Goal: Contribute content: Contribute content

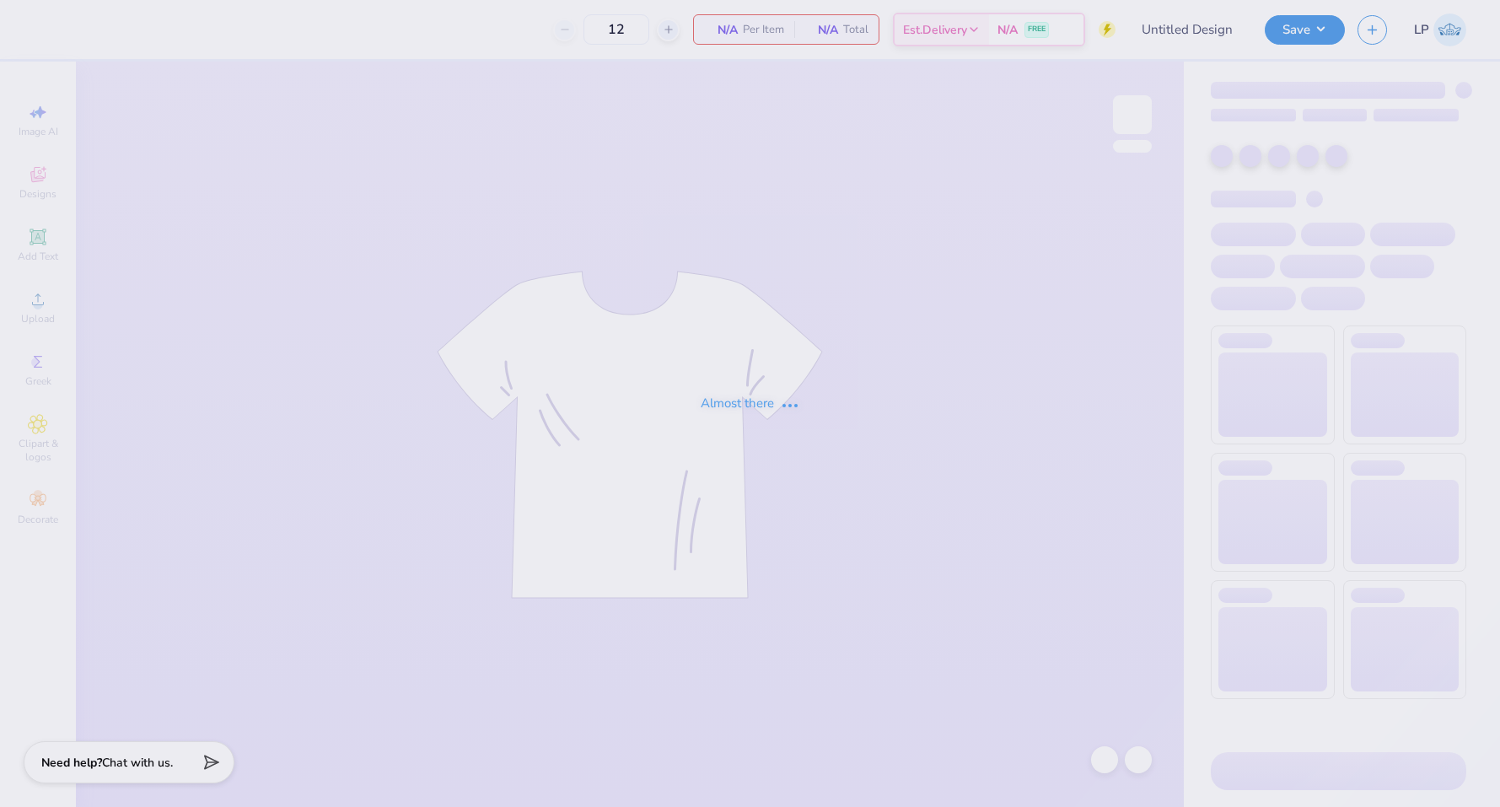
type input "Delt Rush Tshirt Fall 25"
type input "60"
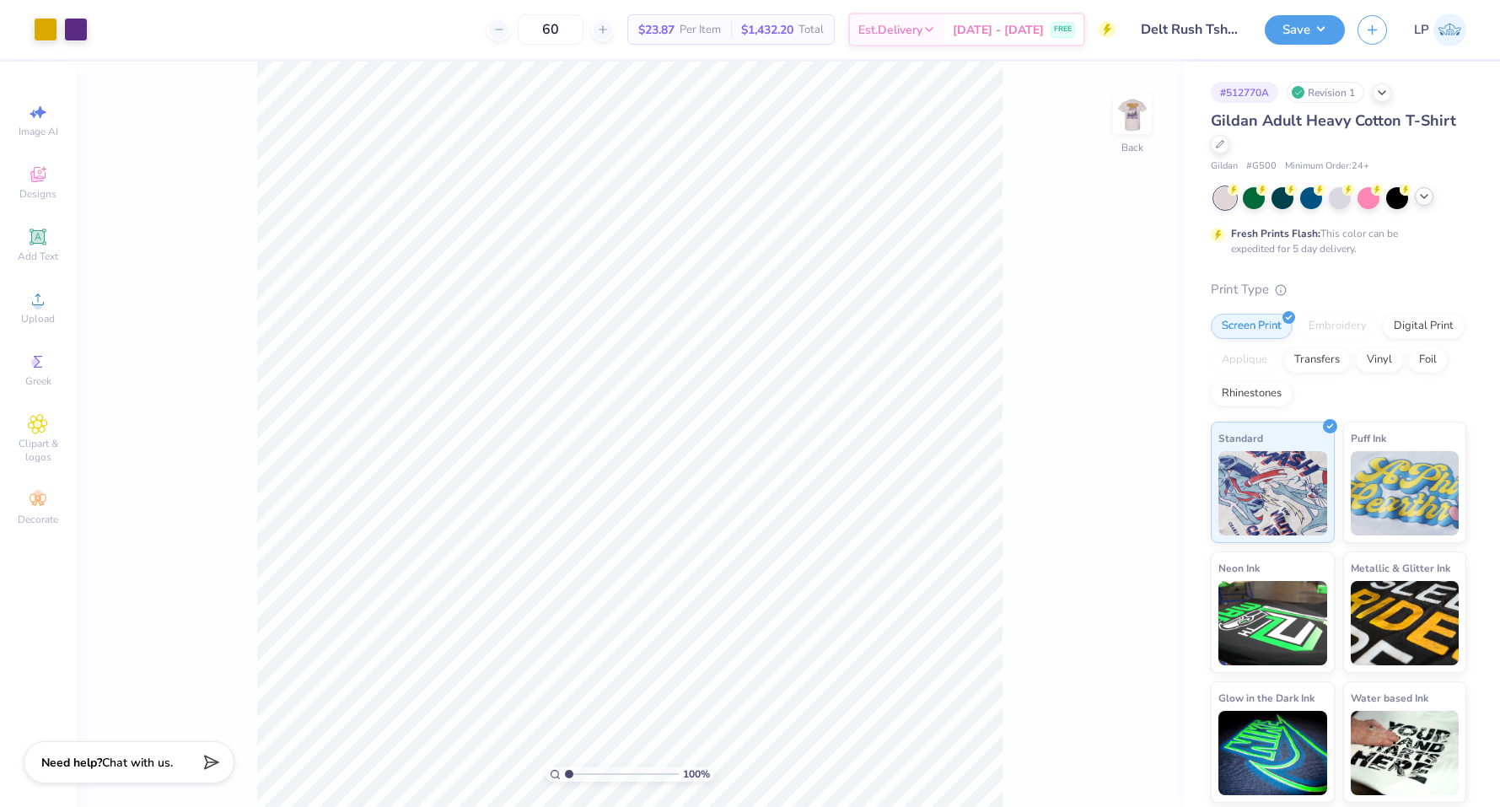
click at [1429, 203] on div at bounding box center [1424, 196] width 19 height 19
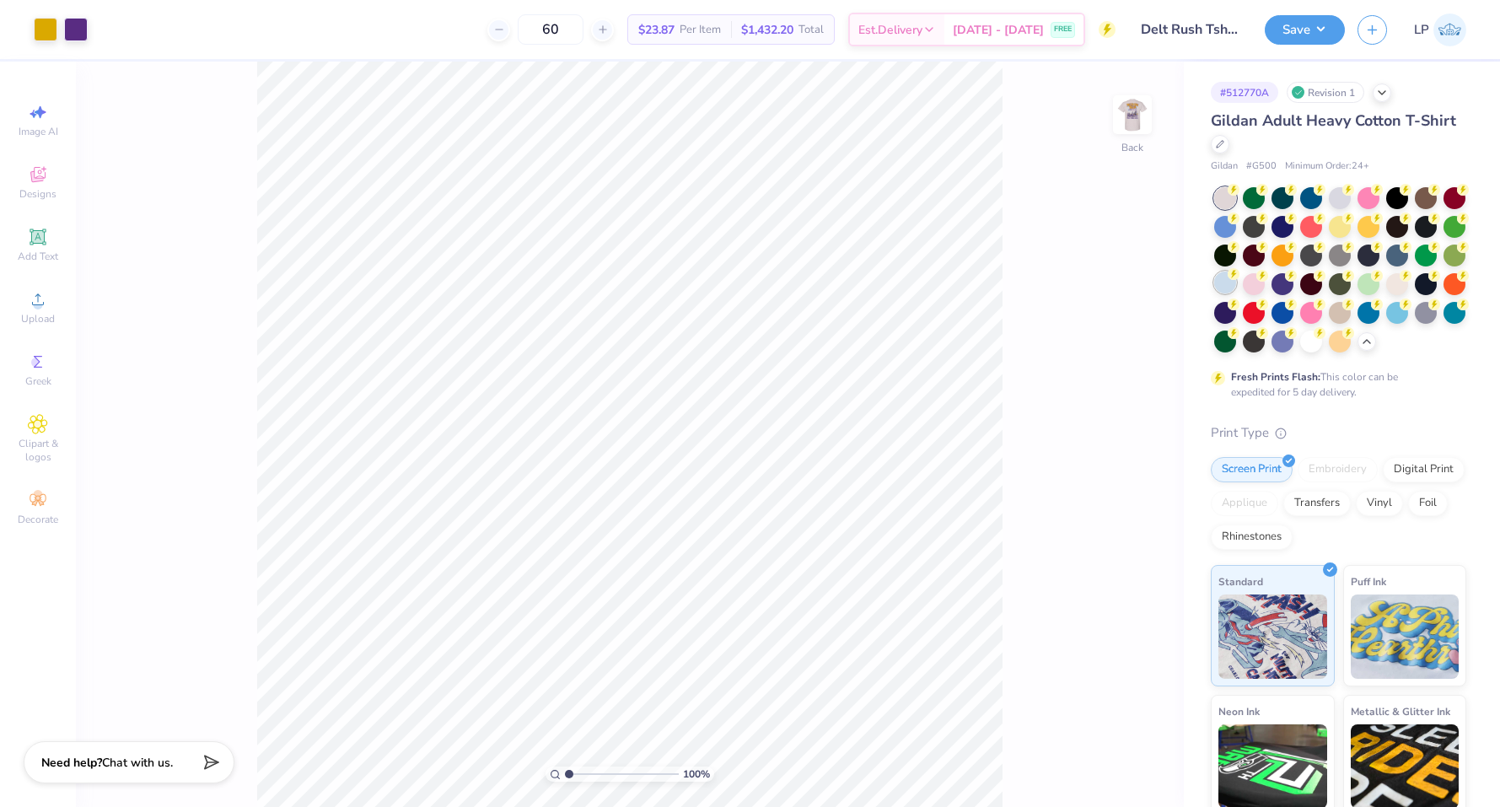
click at [1223, 290] on div at bounding box center [1225, 283] width 22 height 22
click at [1128, 110] on img at bounding box center [1132, 114] width 67 height 67
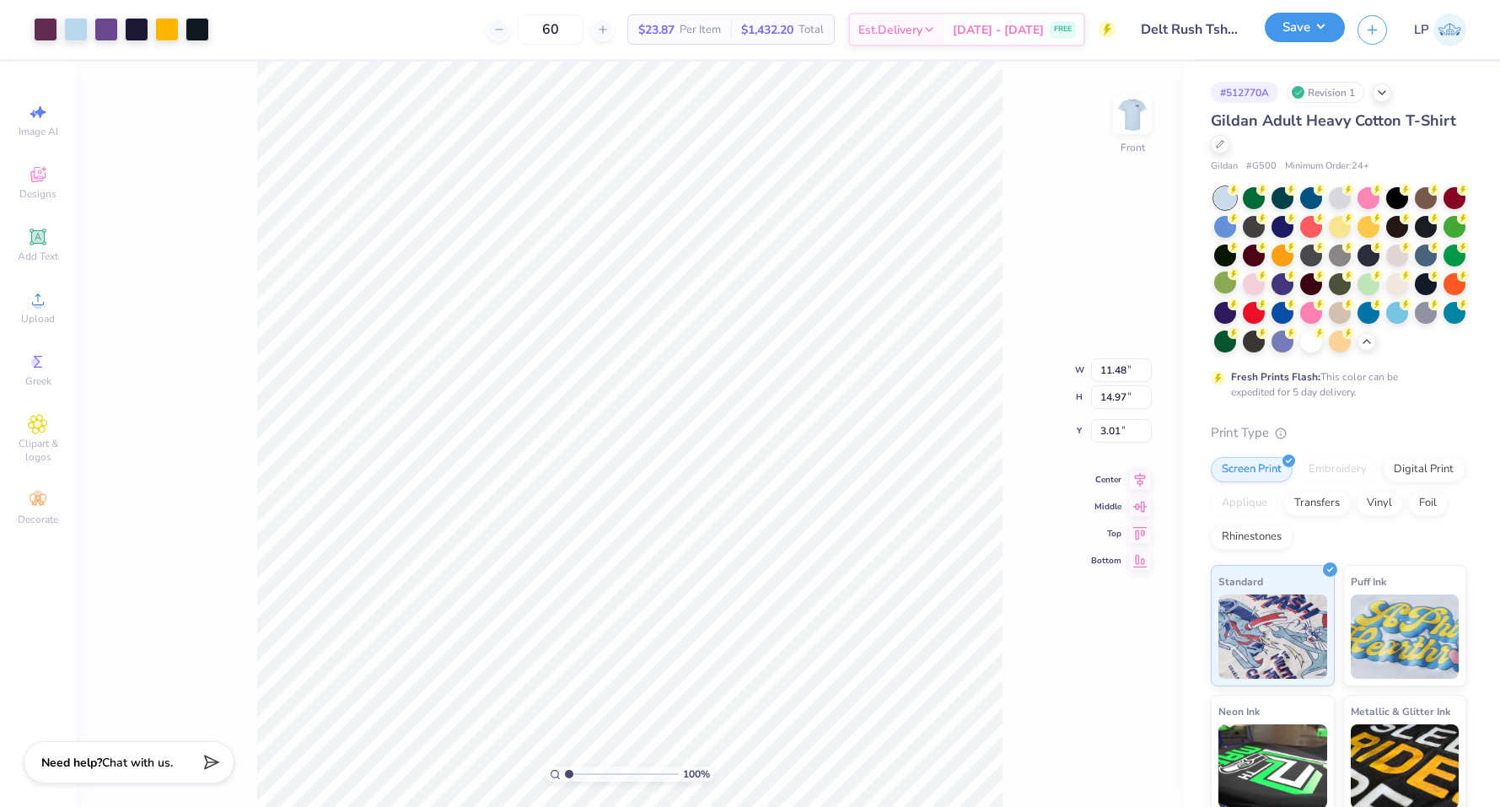
click at [1306, 29] on button "Save" at bounding box center [1305, 28] width 80 height 30
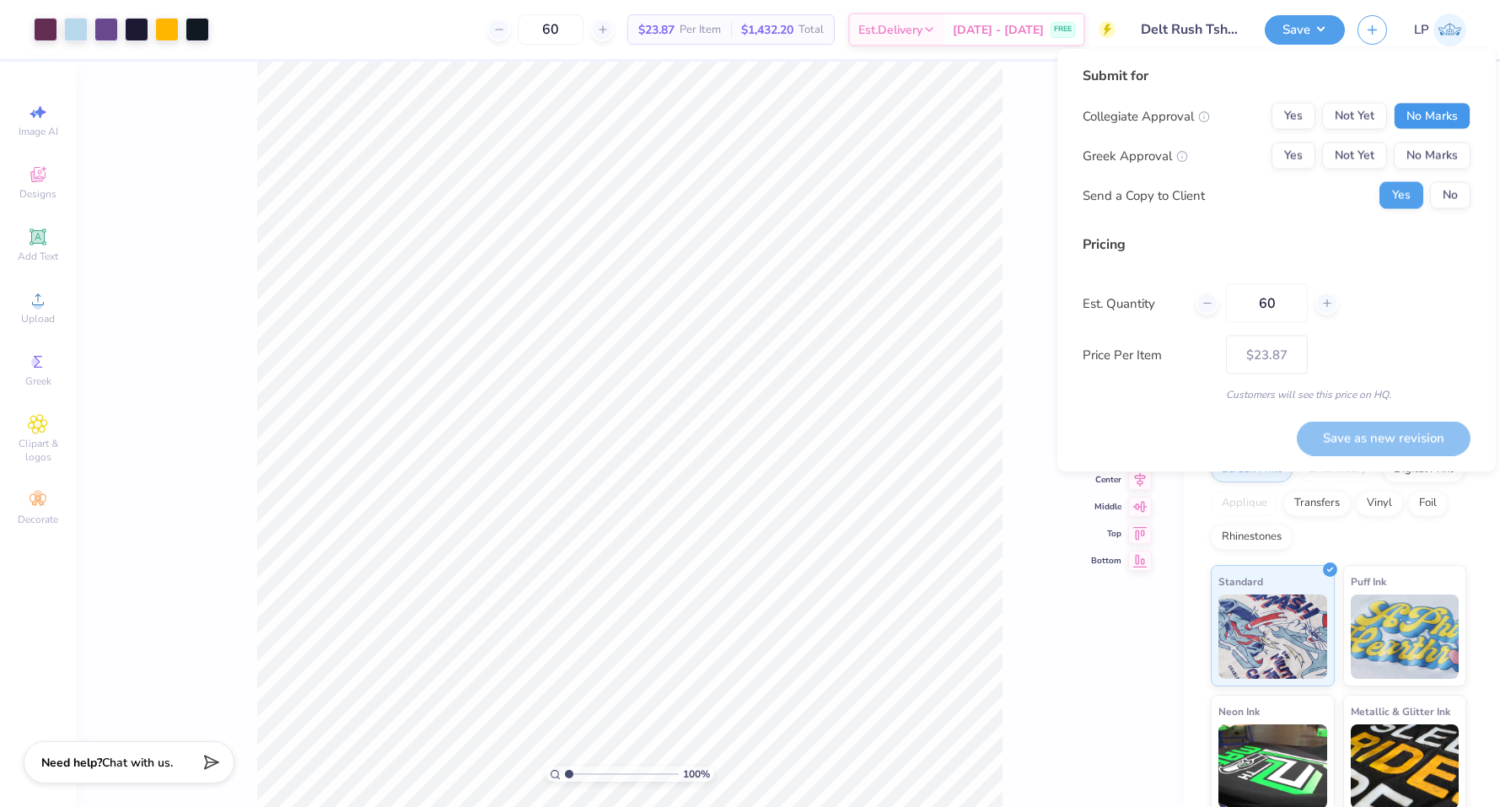
click at [1438, 116] on button "No Marks" at bounding box center [1432, 116] width 77 height 27
click at [1285, 153] on button "Yes" at bounding box center [1294, 156] width 44 height 27
click at [1471, 207] on div "Submit for Collegiate Approval Yes Not Yet No Marks Greek Approval Yes Not Yet …" at bounding box center [1276, 260] width 438 height 423
click at [1438, 204] on button "No" at bounding box center [1450, 195] width 40 height 27
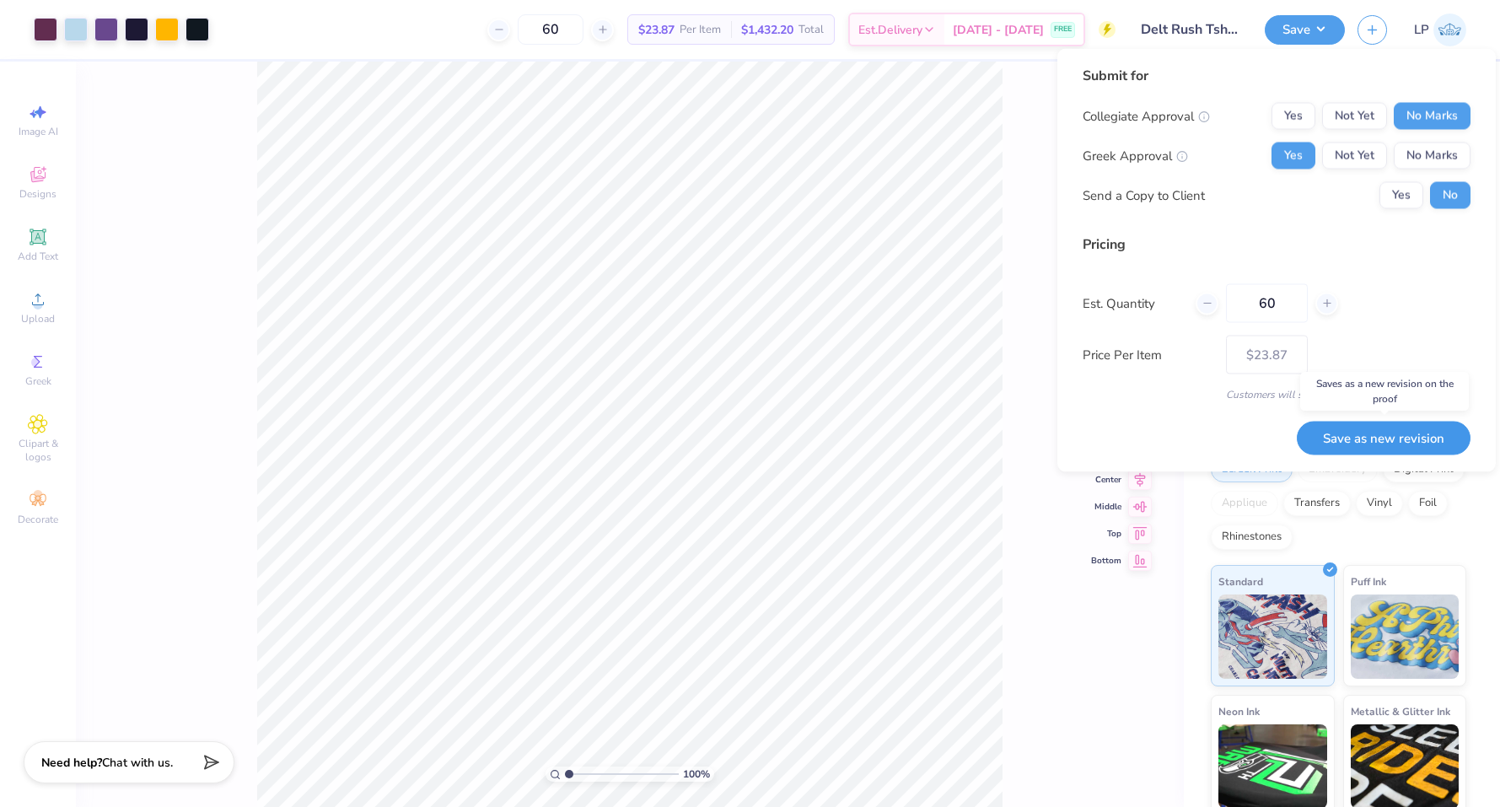
click at [1353, 435] on button "Save as new revision" at bounding box center [1384, 438] width 174 height 35
type input "$23.87"
